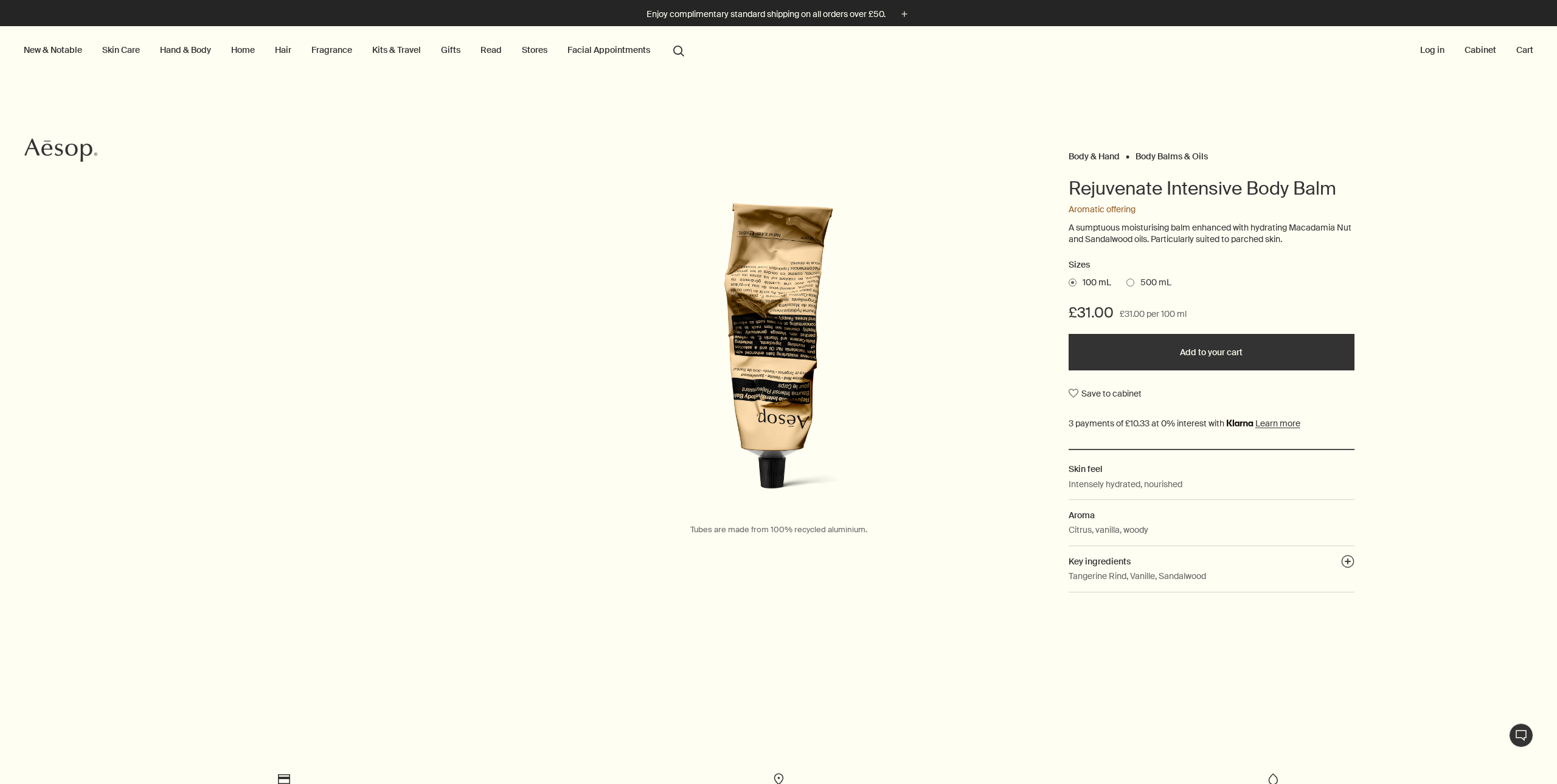
click at [956, 101] on div "Body & Hand Body Balms & Oils Rejuvenate Intensive Body Balm Aromatic offering …" at bounding box center [778, 407] width 1557 height 666
drag, startPoint x: 1070, startPoint y: 186, endPoint x: 1357, endPoint y: 200, distance: 287.3
click at [1357, 200] on div "Body & Hand Body Balms & Oils Rejuvenate Intensive Body Balm Aromatic offering …" at bounding box center [1263, 373] width 389 height 453
copy h1 "Rejuvenate Intensive Body Balm"
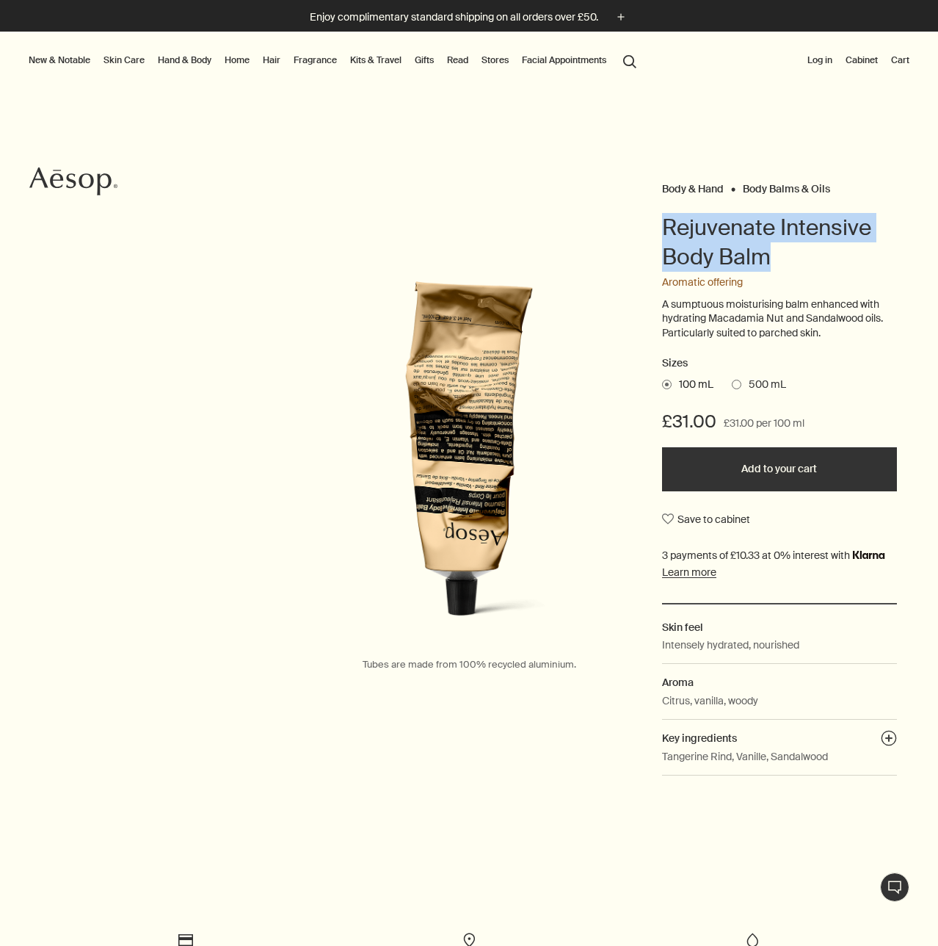
click at [782, 258] on h1 "Rejuvenate Intensive Body Balm" at bounding box center [779, 242] width 235 height 59
drag, startPoint x: 762, startPoint y: 252, endPoint x: 648, endPoint y: 228, distance: 116.4
click at [648, 228] on div "Body & Hand Body Balms & Oils Rejuvenate Intensive Body Balm Aromatic offering …" at bounding box center [469, 481] width 938 height 607
copy h1 "Rejuvenate Intensive Body Balm"
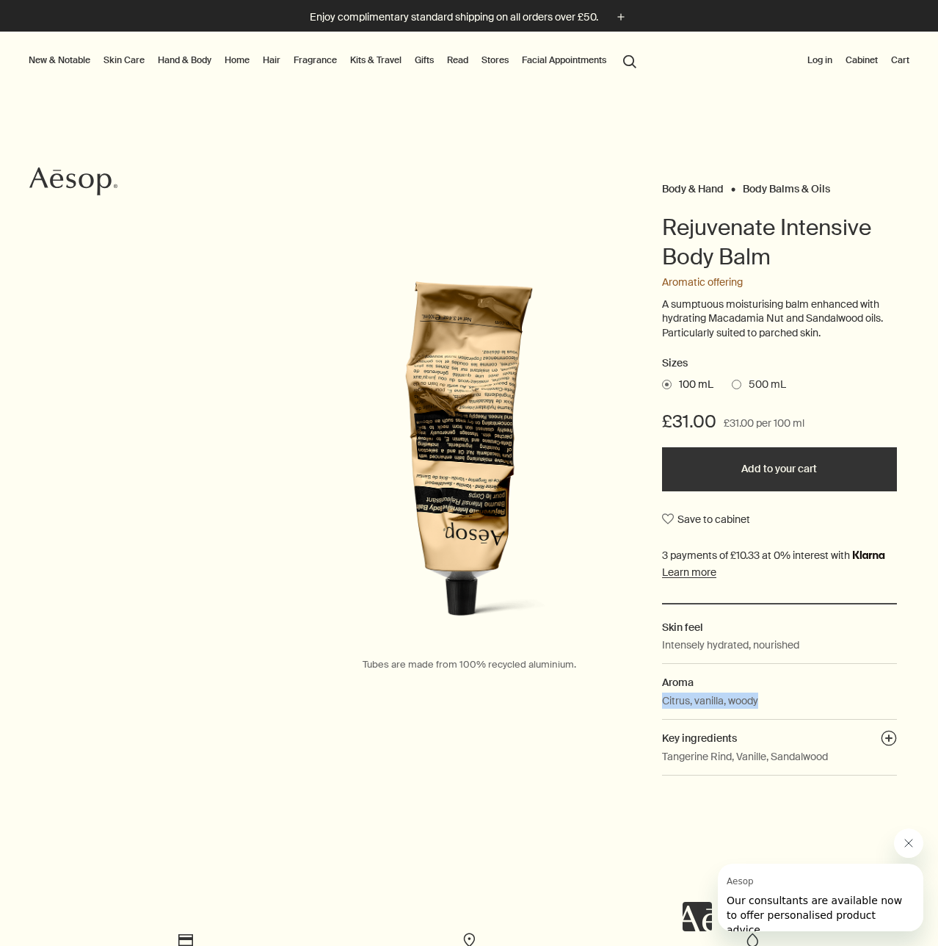
drag, startPoint x: 772, startPoint y: 698, endPoint x: 654, endPoint y: 692, distance: 117.6
click at [654, 692] on div "Body & Hand Body Balms & Oils Rejuvenate Intensive Body Balm Aromatic offering …" at bounding box center [469, 481] width 938 height 607
copy p "Citrus, vanilla, woody"
click at [777, 748] on p "Tangerine Rind, Vanille, Sandalwood" at bounding box center [745, 756] width 166 height 16
drag, startPoint x: 847, startPoint y: 759, endPoint x: 655, endPoint y: 767, distance: 191.8
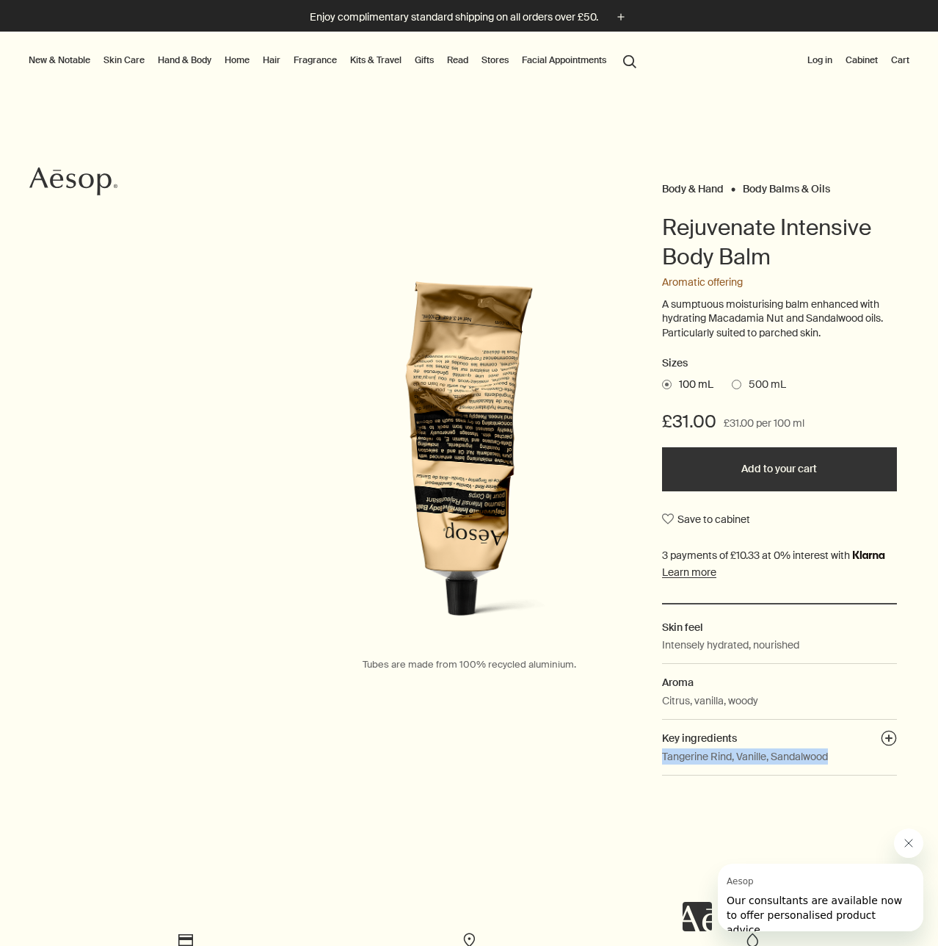
click at [662, 767] on dd "Tangerine Rind, Vanille, Sandalwood" at bounding box center [779, 761] width 235 height 27
copy p "Tangerine Rind, Vanille, Sandalwood"
click at [402, 706] on div "Body & Hand Body Balms & Oils Rejuvenate Intensive Body Balm Aromatic offering …" at bounding box center [469, 481] width 938 height 607
click at [882, 733] on button "plusAndCloseWithCircle" at bounding box center [889, 740] width 16 height 21
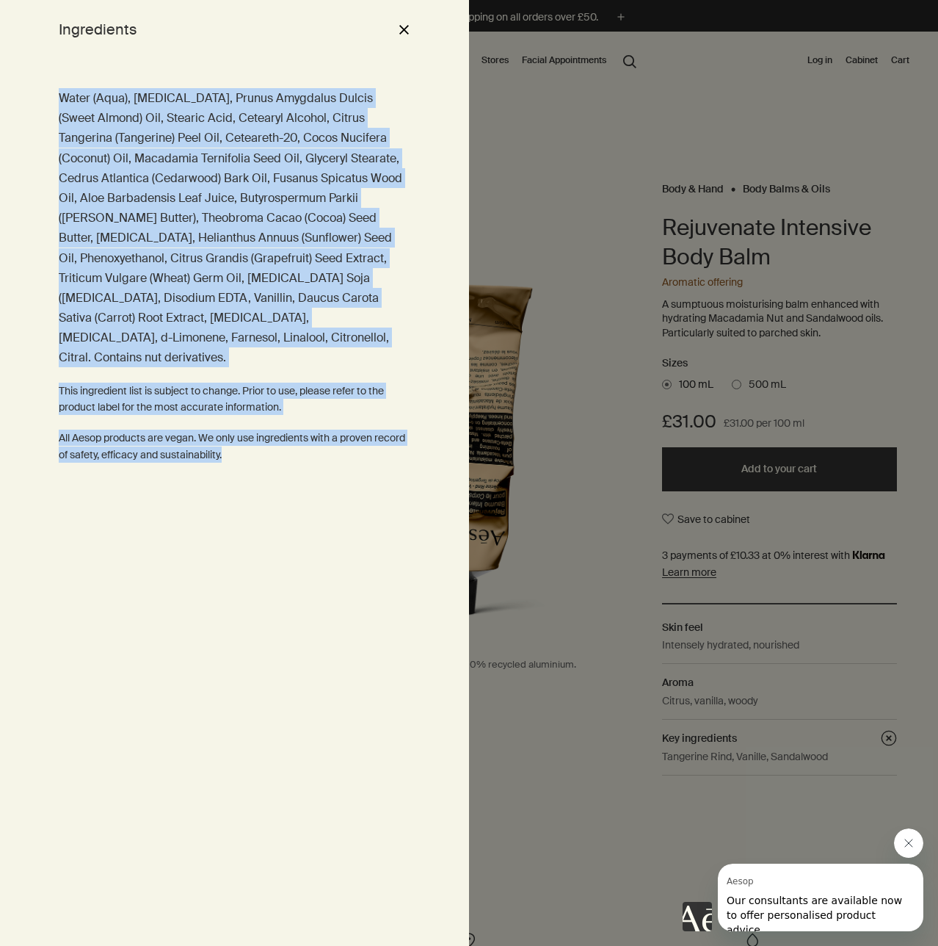
drag, startPoint x: 286, startPoint y: 436, endPoint x: 60, endPoint y: 101, distance: 404.1
click at [60, 101] on div "Water (Aqua), [MEDICAL_DATA], Prunus Amygdalus Dulcis (Sweet Almond) Oil, Stear…" at bounding box center [234, 502] width 469 height 887
copy div "Water (Aqua), [MEDICAL_DATA], Prunus Amygdalus Dulcis (Sweet Almond) Oil, Stear…"
click at [81, 558] on div "Water (Aqua), [MEDICAL_DATA], Prunus Amygdalus Dulcis (Sweet Almond) Oil, Stear…" at bounding box center [234, 502] width 469 height 887
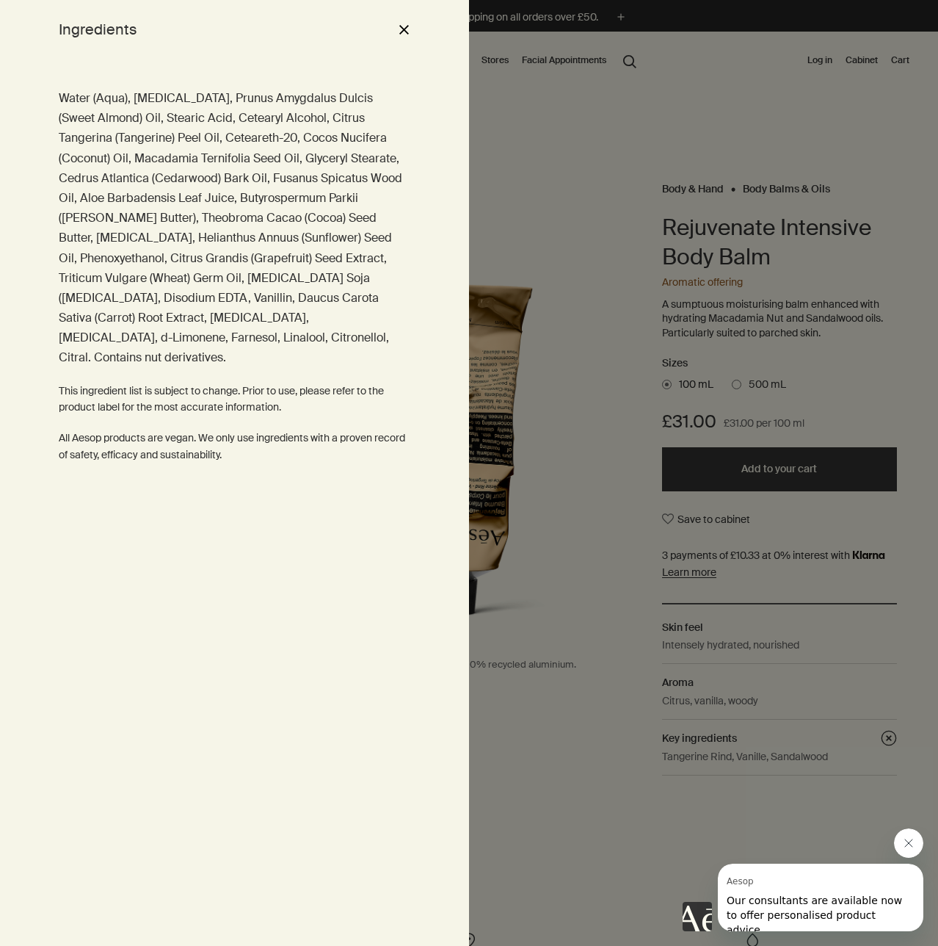
click at [402, 34] on button "close" at bounding box center [404, 29] width 18 height 25
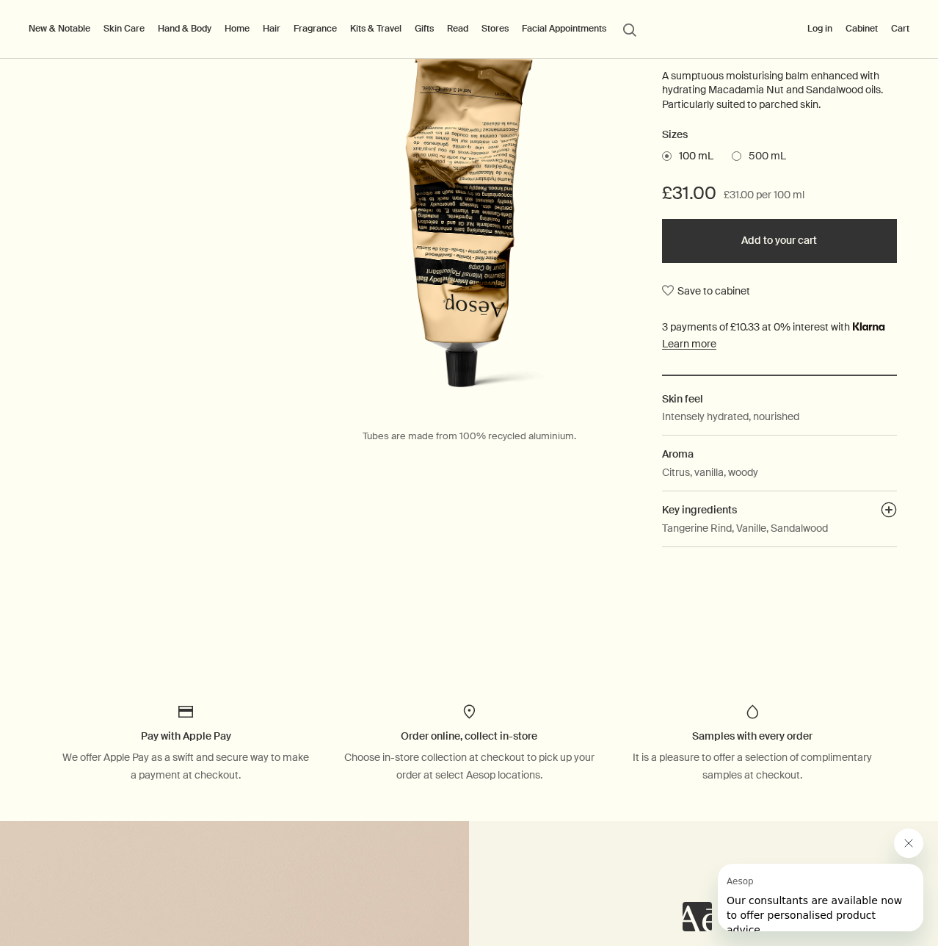
scroll to position [184, 0]
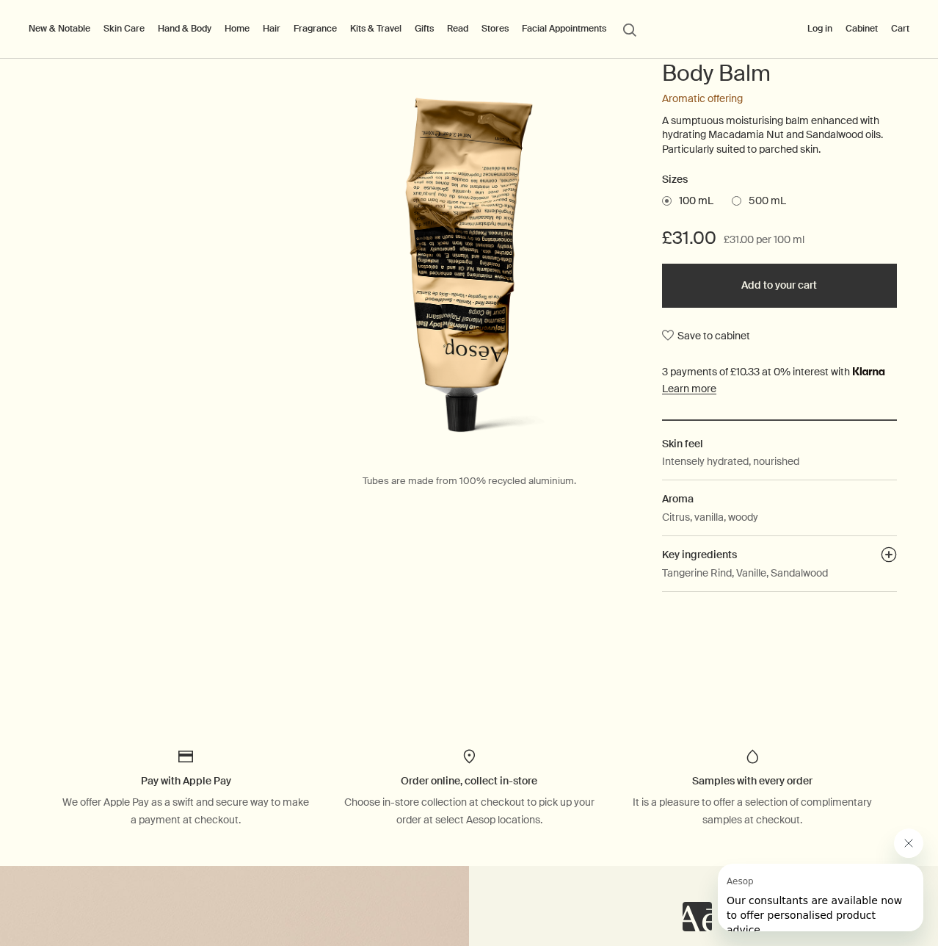
click at [700, 386] on button "Learn more" at bounding box center [689, 388] width 54 height 13
drag, startPoint x: 10, startPoint y: 0, endPoint x: 755, endPoint y: 106, distance: 752.1
click at [755, 106] on div "Aromatic offering" at bounding box center [779, 99] width 235 height 15
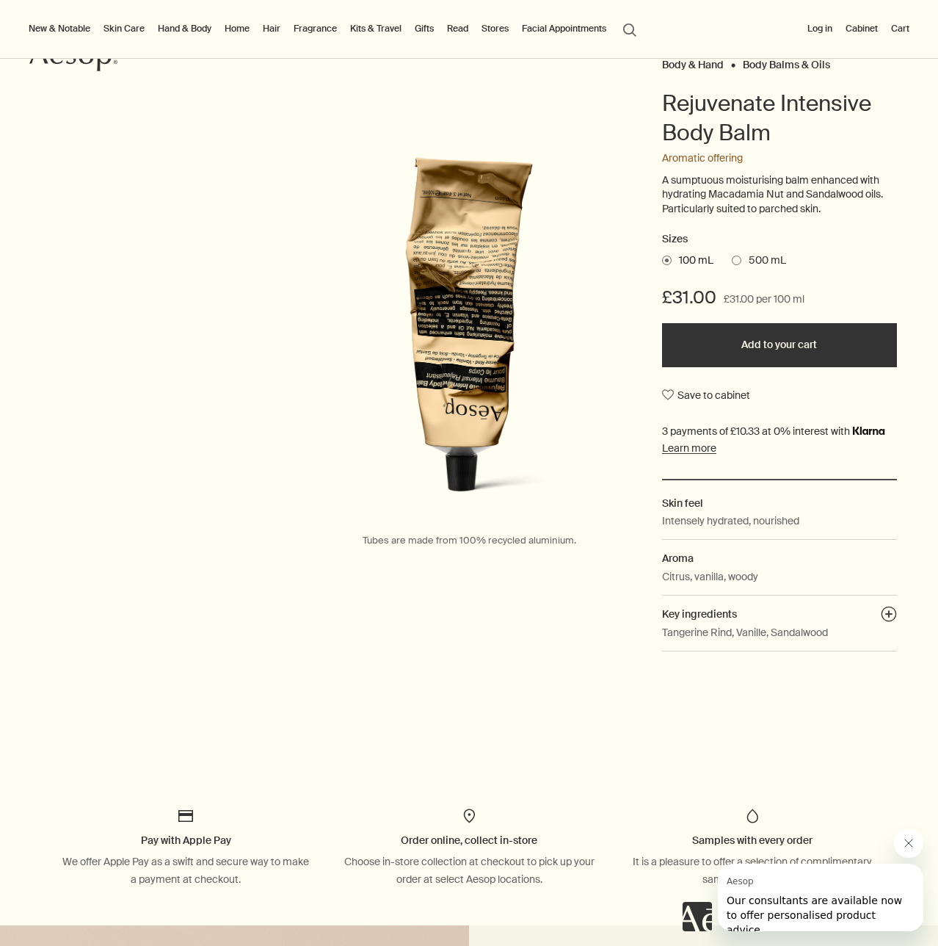
scroll to position [0, 0]
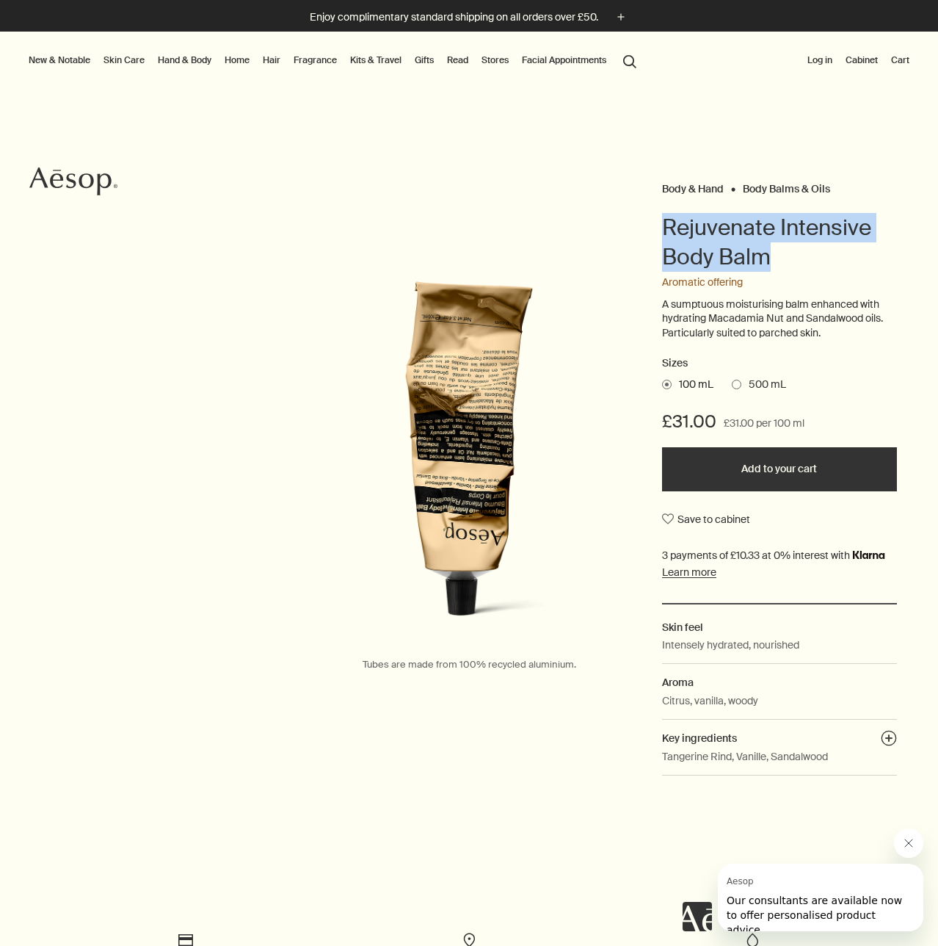
drag, startPoint x: 773, startPoint y: 258, endPoint x: 659, endPoint y: 229, distance: 117.4
click at [662, 229] on h1 "Rejuvenate Intensive Body Balm" at bounding box center [779, 242] width 235 height 59
copy h1 "Rejuvenate Intensive Body Balm"
